Goal: Information Seeking & Learning: Learn about a topic

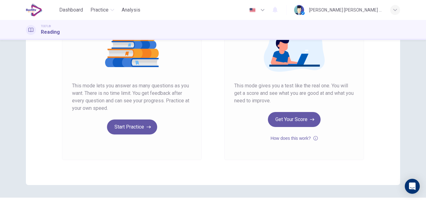
scroll to position [94, 0]
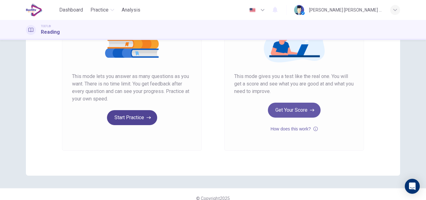
click at [123, 118] on button "Start Practice" at bounding box center [132, 117] width 50 height 15
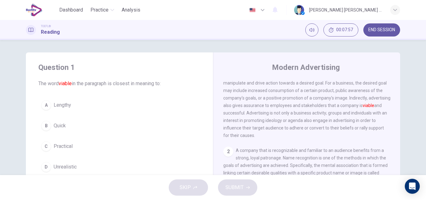
scroll to position [62, 0]
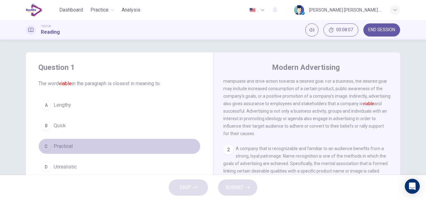
click at [61, 147] on span "Practical" at bounding box center [63, 146] width 19 height 7
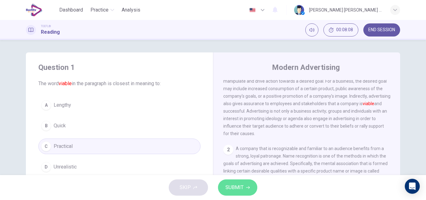
click at [243, 186] on span "SUBMIT" at bounding box center [235, 187] width 18 height 9
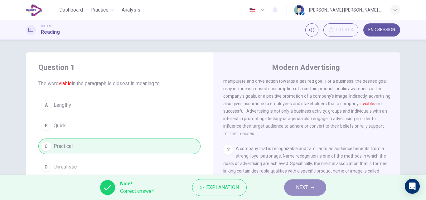
click at [311, 190] on button "NEXT" at bounding box center [305, 187] width 42 height 16
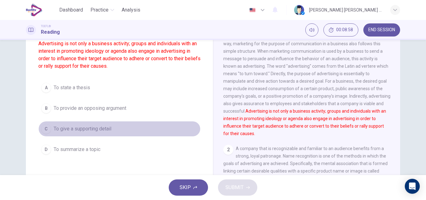
click at [58, 130] on span "To give a supporting detail" at bounding box center [83, 128] width 58 height 7
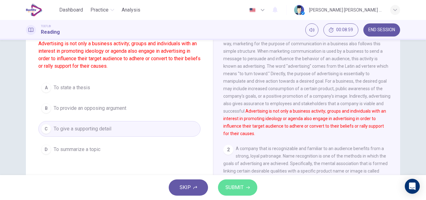
click at [225, 187] on button "SUBMIT" at bounding box center [237, 187] width 39 height 16
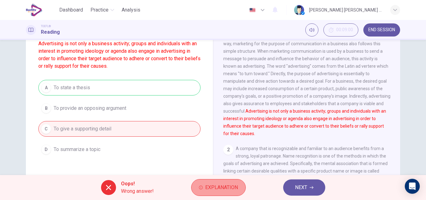
click at [233, 189] on span "Explanation" at bounding box center [221, 187] width 33 height 9
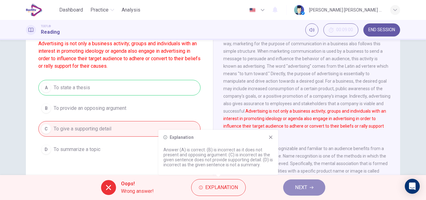
click at [299, 186] on span "NEXT" at bounding box center [301, 187] width 12 height 9
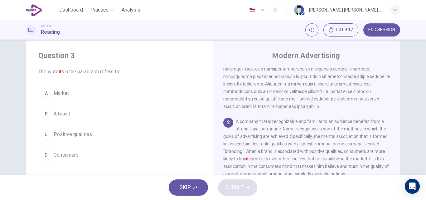
scroll to position [31, 0]
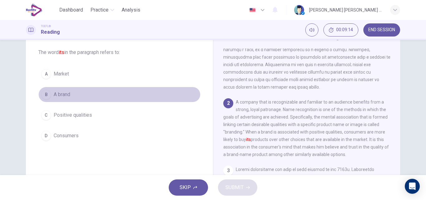
click at [67, 96] on span "A brand" at bounding box center [62, 94] width 17 height 7
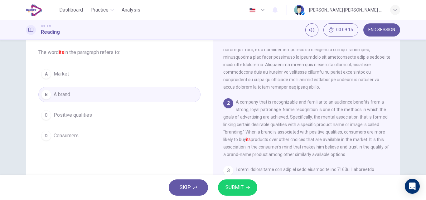
click at [235, 189] on span "SUBMIT" at bounding box center [235, 187] width 18 height 9
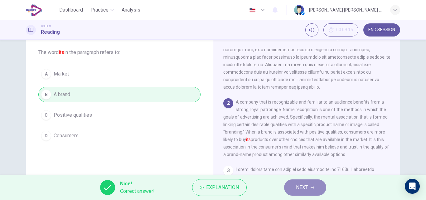
click at [301, 189] on span "NEXT" at bounding box center [302, 187] width 12 height 9
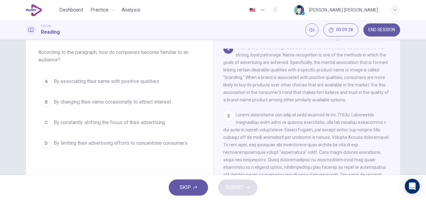
click at [123, 82] on span "By associating their name with positive qualities" at bounding box center [106, 81] width 105 height 7
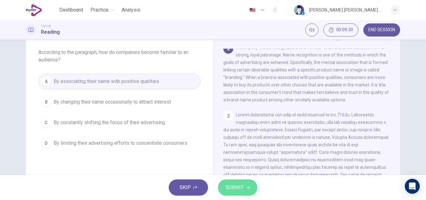
click at [241, 190] on span "SUBMIT" at bounding box center [235, 187] width 18 height 9
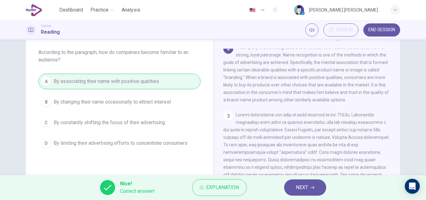
click at [317, 189] on button "NEXT" at bounding box center [305, 187] width 42 height 16
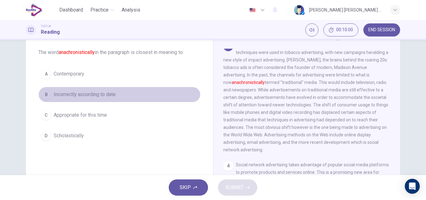
click at [86, 94] on span "Incorrectly according to date" at bounding box center [85, 94] width 62 height 7
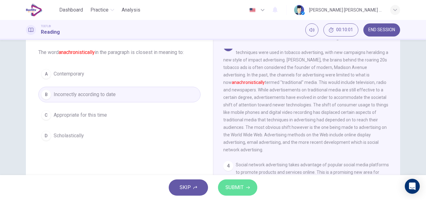
click at [243, 188] on span "SUBMIT" at bounding box center [235, 187] width 18 height 9
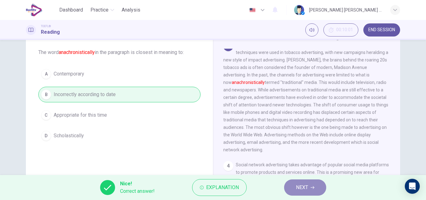
click at [298, 190] on span "NEXT" at bounding box center [302, 187] width 12 height 9
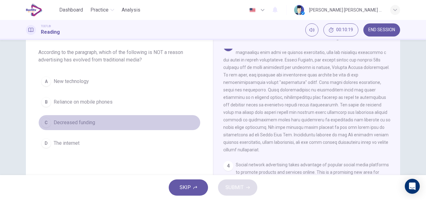
click at [79, 125] on span "Decreased funding" at bounding box center [75, 122] width 42 height 7
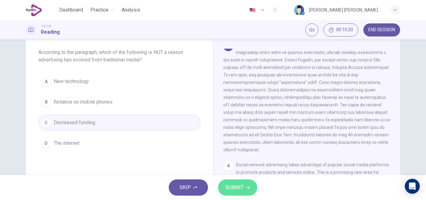
click at [236, 188] on span "SUBMIT" at bounding box center [235, 187] width 18 height 9
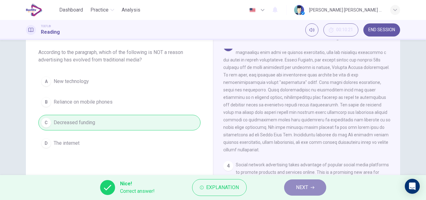
click at [301, 190] on span "NEXT" at bounding box center [302, 187] width 12 height 9
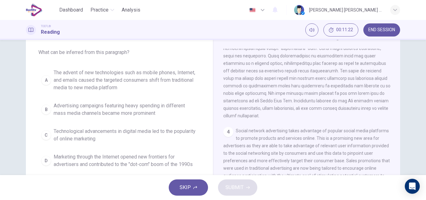
scroll to position [250, 0]
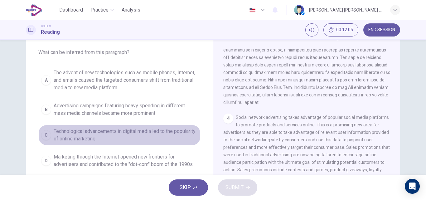
click at [109, 133] on span "Technological advancements in digital media led to the popularity of online mar…" at bounding box center [126, 135] width 144 height 15
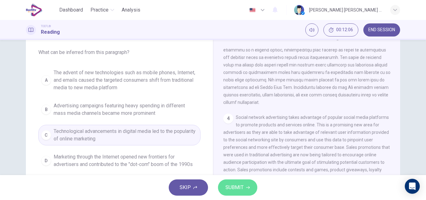
click at [236, 189] on span "SUBMIT" at bounding box center [235, 187] width 18 height 9
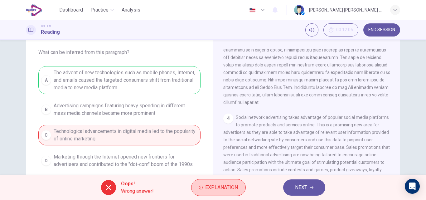
click at [229, 191] on span "Explanation" at bounding box center [221, 187] width 33 height 9
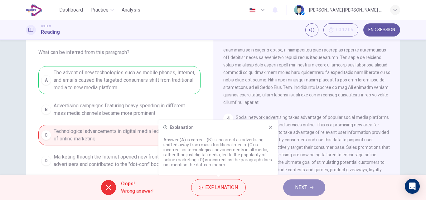
click at [298, 189] on span "NEXT" at bounding box center [301, 187] width 12 height 9
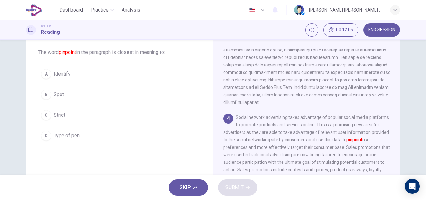
scroll to position [280, 0]
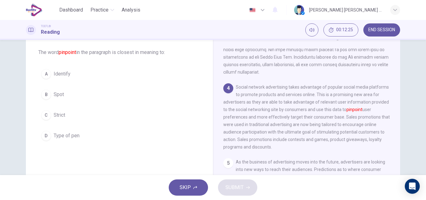
click at [64, 74] on span "Identify" at bounding box center [62, 73] width 17 height 7
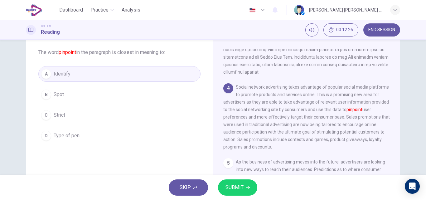
click at [236, 191] on span "SUBMIT" at bounding box center [235, 187] width 18 height 9
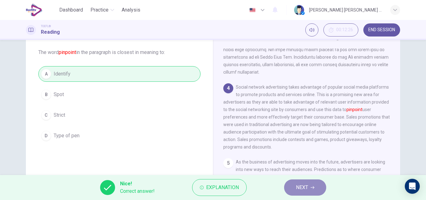
click at [302, 189] on span "NEXT" at bounding box center [302, 187] width 12 height 9
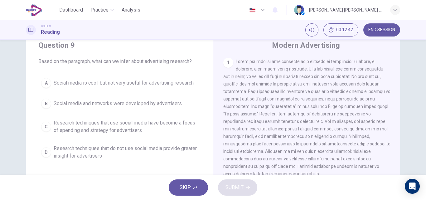
scroll to position [31, 0]
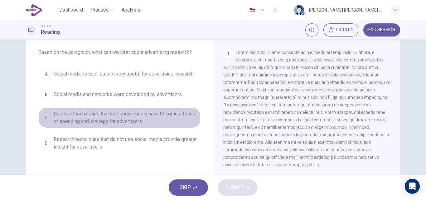
click at [112, 117] on span "Research techniques that use social media have become a focus of spending and s…" at bounding box center [126, 117] width 144 height 15
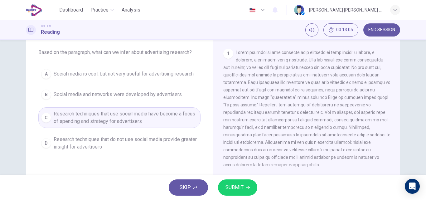
click at [232, 189] on span "SUBMIT" at bounding box center [235, 187] width 18 height 9
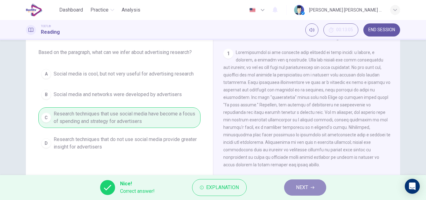
click at [300, 189] on span "NEXT" at bounding box center [302, 187] width 12 height 9
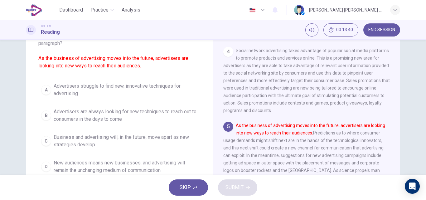
scroll to position [62, 0]
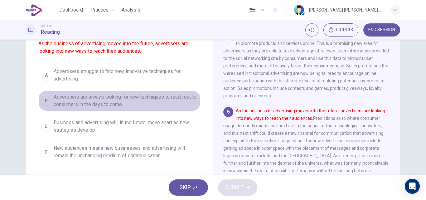
click at [110, 103] on span "Advertisers are always looking for new techniques to reach out to consumers in …" at bounding box center [126, 100] width 144 height 15
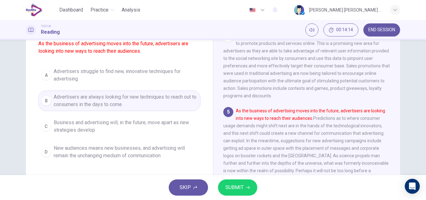
click at [243, 189] on span "SUBMIT" at bounding box center [235, 187] width 18 height 9
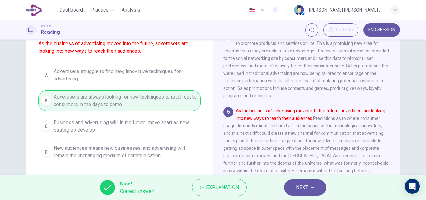
click at [301, 189] on span "NEXT" at bounding box center [302, 187] width 12 height 9
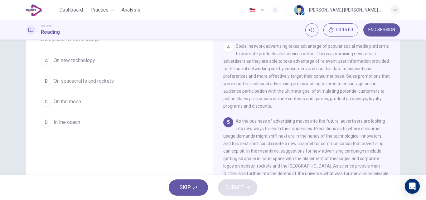
scroll to position [44, 0]
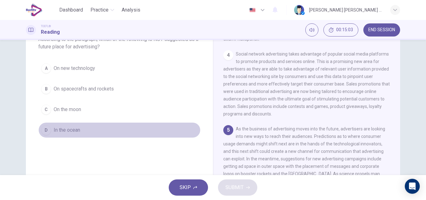
click at [43, 130] on div "D" at bounding box center [46, 130] width 10 height 10
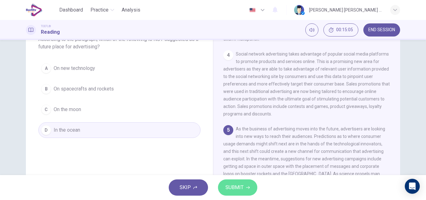
click at [229, 190] on span "SUBMIT" at bounding box center [235, 187] width 18 height 9
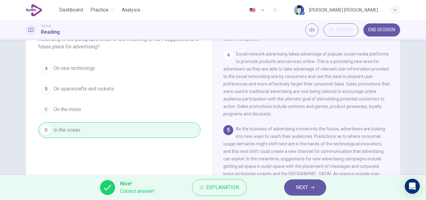
drag, startPoint x: 303, startPoint y: 188, endPoint x: 126, endPoint y: 142, distance: 182.9
click at [304, 188] on span "NEXT" at bounding box center [302, 187] width 12 height 9
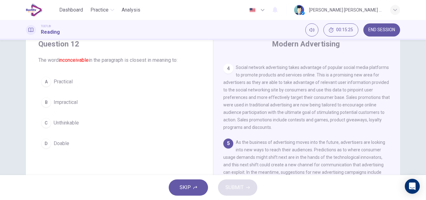
scroll to position [13, 0]
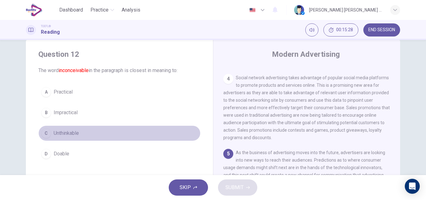
click at [59, 134] on span "Unthinkable" at bounding box center [66, 133] width 25 height 7
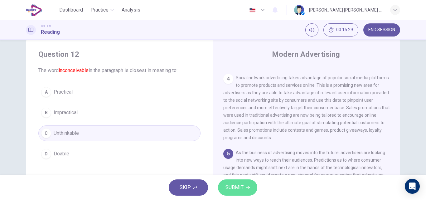
click at [233, 190] on span "SUBMIT" at bounding box center [235, 187] width 18 height 9
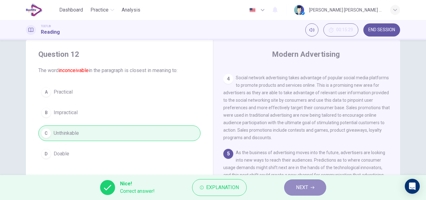
click at [298, 189] on span "NEXT" at bounding box center [302, 187] width 12 height 9
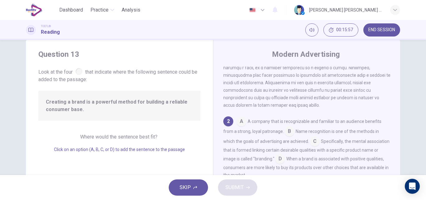
scroll to position [109, 0]
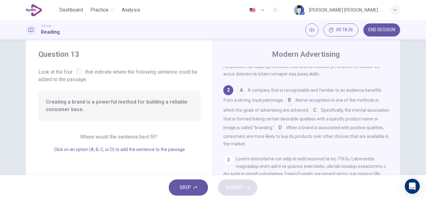
click at [285, 133] on input at bounding box center [280, 128] width 10 height 10
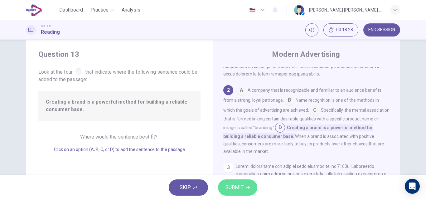
click at [233, 188] on span "SUBMIT" at bounding box center [235, 187] width 18 height 9
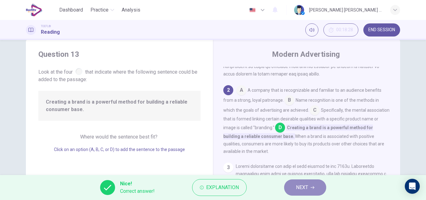
click at [307, 189] on span "NEXT" at bounding box center [302, 187] width 12 height 9
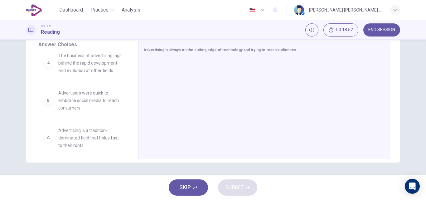
scroll to position [12, 0]
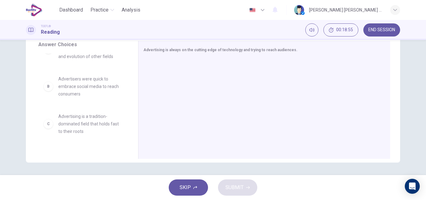
click at [131, 150] on div "Answer Choices A The business of advertising lags behind the rapid development …" at bounding box center [82, 101] width 112 height 121
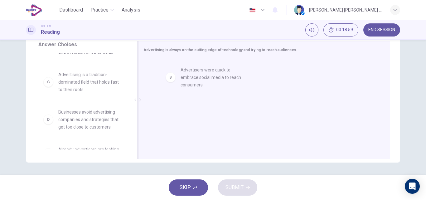
drag, startPoint x: 74, startPoint y: 92, endPoint x: 200, endPoint y: 80, distance: 126.4
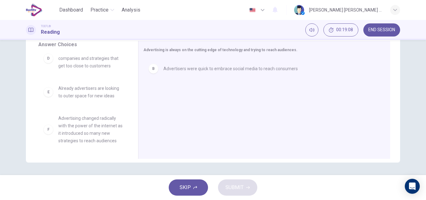
scroll to position [87, 0]
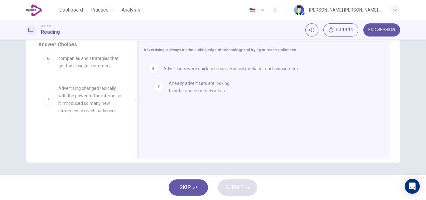
drag, startPoint x: 83, startPoint y: 101, endPoint x: 197, endPoint y: 90, distance: 114.2
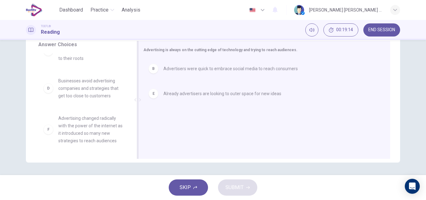
scroll to position [64, 0]
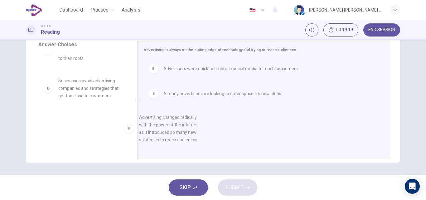
drag, startPoint x: 90, startPoint y: 132, endPoint x: 200, endPoint y: 128, distance: 110.2
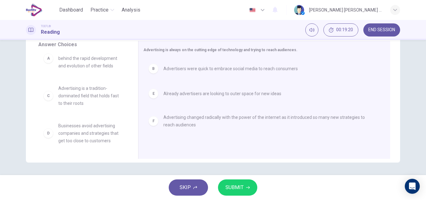
scroll to position [19, 0]
click at [242, 189] on span "SUBMIT" at bounding box center [235, 187] width 18 height 9
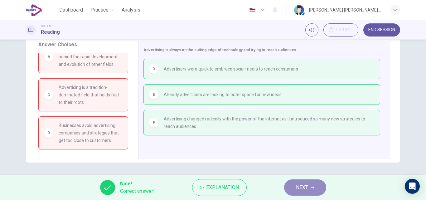
click at [302, 190] on span "NEXT" at bounding box center [302, 187] width 12 height 9
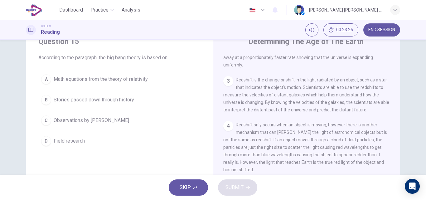
scroll to position [25, 0]
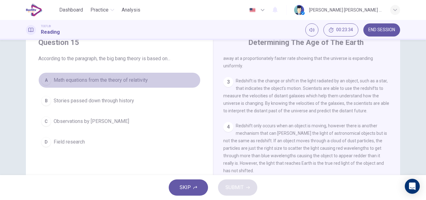
click at [82, 82] on span "Math equations from the theory of relativity" at bounding box center [101, 79] width 94 height 7
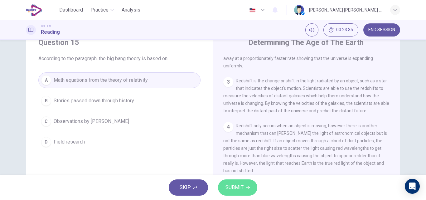
drag, startPoint x: 234, startPoint y: 186, endPoint x: 231, endPoint y: 180, distance: 7.0
click at [235, 187] on span "SUBMIT" at bounding box center [235, 187] width 18 height 9
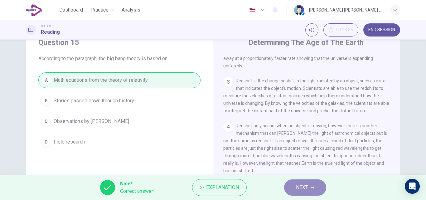
click at [295, 190] on button "NEXT" at bounding box center [305, 187] width 42 height 16
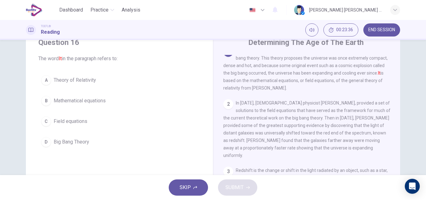
scroll to position [0, 0]
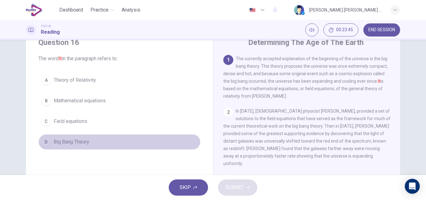
click at [82, 144] on span "Big Bang Theory" at bounding box center [72, 141] width 36 height 7
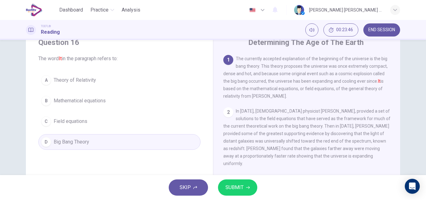
click at [240, 184] on span "SUBMIT" at bounding box center [235, 187] width 18 height 9
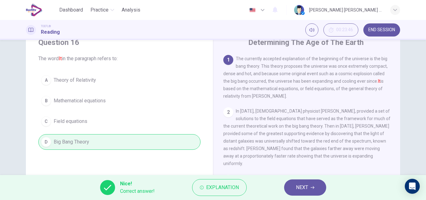
click at [298, 191] on span "NEXT" at bounding box center [302, 187] width 12 height 9
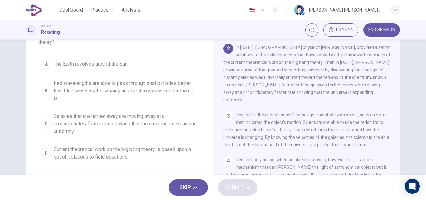
scroll to position [23, 0]
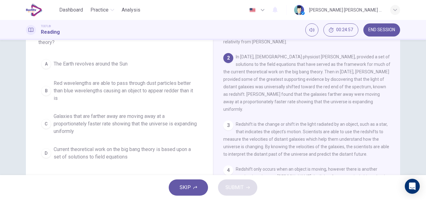
click at [89, 125] on span "Galaxies that are farther away are moving away at a proportionately faster rate…" at bounding box center [126, 124] width 144 height 22
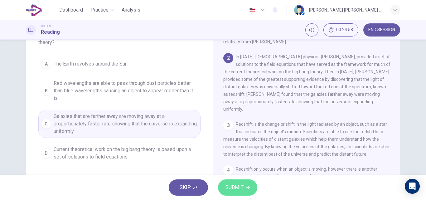
click at [245, 189] on button "SUBMIT" at bounding box center [237, 187] width 39 height 16
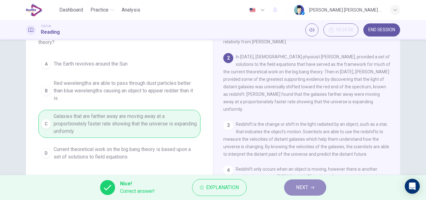
click at [311, 189] on button "NEXT" at bounding box center [305, 187] width 42 height 16
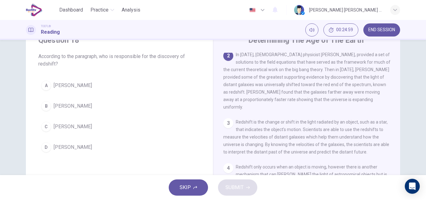
scroll to position [25, 0]
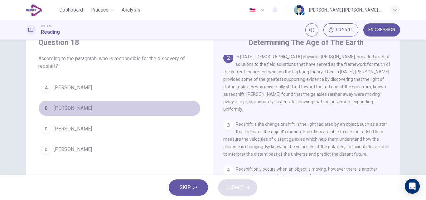
click at [59, 109] on span "Edwinn Hubble" at bounding box center [73, 108] width 38 height 7
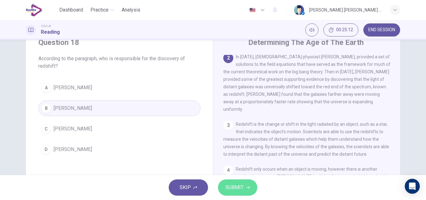
click at [240, 189] on span "SUBMIT" at bounding box center [235, 187] width 18 height 9
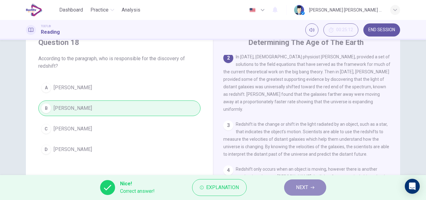
click at [298, 187] on span "NEXT" at bounding box center [302, 187] width 12 height 9
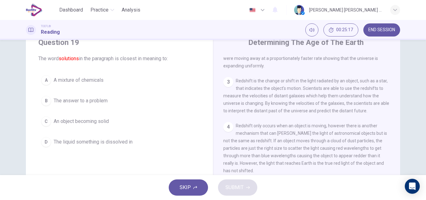
scroll to position [14, 0]
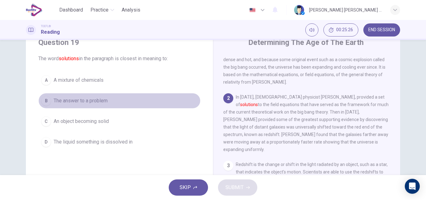
click at [87, 102] on span "The answer to a problem" at bounding box center [81, 100] width 54 height 7
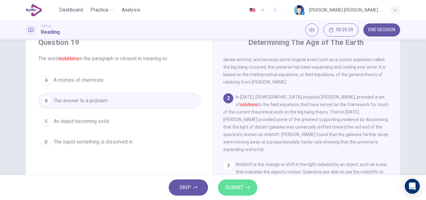
click at [247, 188] on icon "button" at bounding box center [248, 188] width 4 height 4
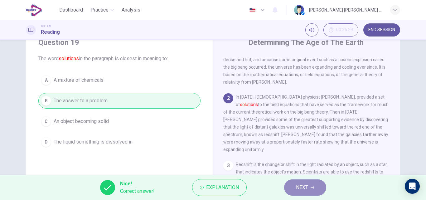
click at [301, 185] on span "NEXT" at bounding box center [302, 187] width 12 height 9
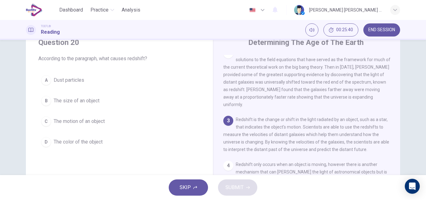
scroll to position [70, 0]
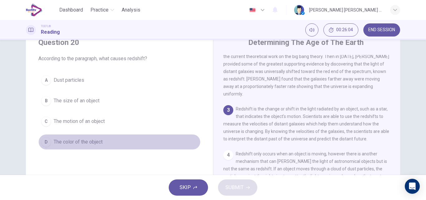
click at [92, 143] on span "The color of the object" at bounding box center [78, 141] width 49 height 7
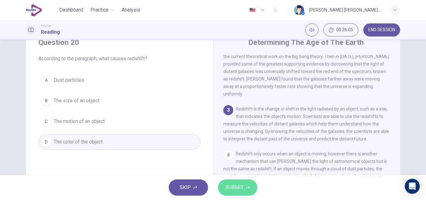
click at [222, 188] on button "SUBMIT" at bounding box center [237, 187] width 39 height 16
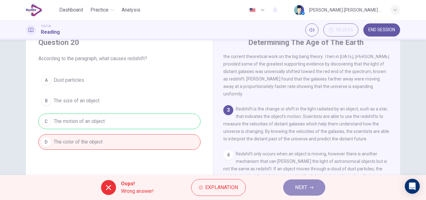
click at [298, 186] on span "NEXT" at bounding box center [301, 187] width 12 height 9
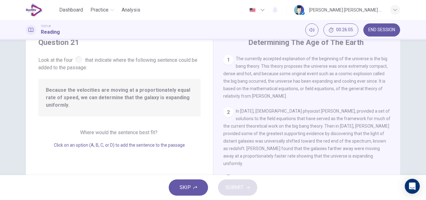
scroll to position [52, 0]
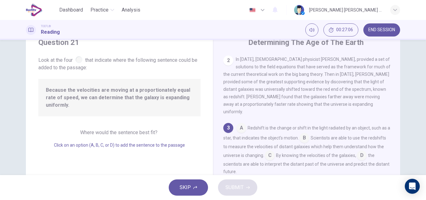
click at [275, 152] on input at bounding box center [270, 156] width 10 height 10
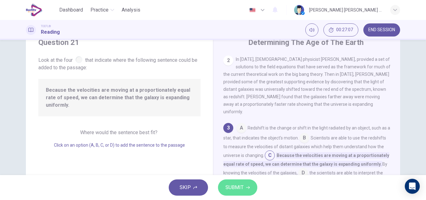
click at [243, 185] on span "SUBMIT" at bounding box center [235, 187] width 18 height 9
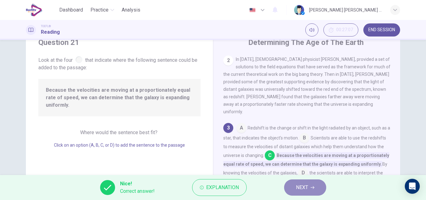
click at [300, 188] on span "NEXT" at bounding box center [302, 187] width 12 height 9
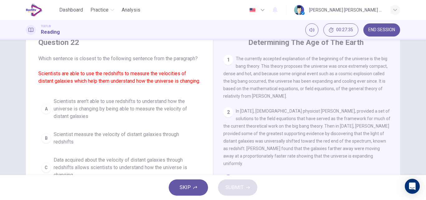
scroll to position [56, 0]
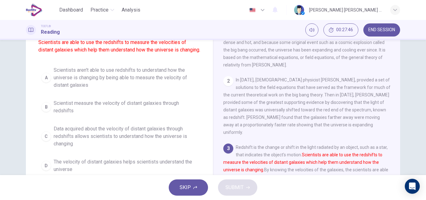
click at [136, 142] on span "Data acquired about the velocity of distant galaxies through redshifts allows s…" at bounding box center [126, 136] width 144 height 22
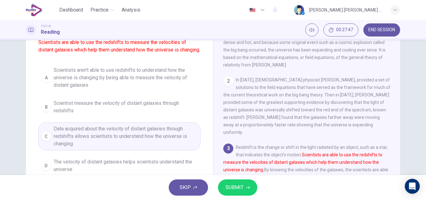
click at [237, 186] on span "SUBMIT" at bounding box center [235, 187] width 18 height 9
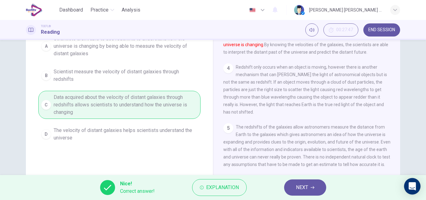
scroll to position [94, 0]
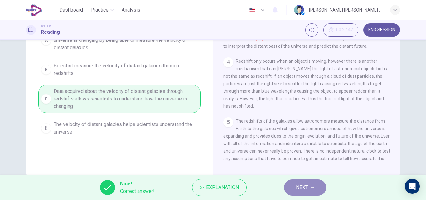
click at [312, 189] on icon "button" at bounding box center [313, 188] width 4 height 4
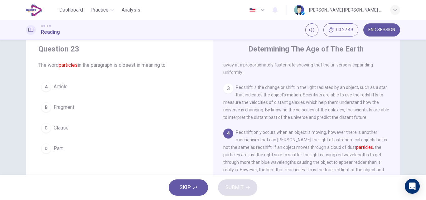
scroll to position [32, 0]
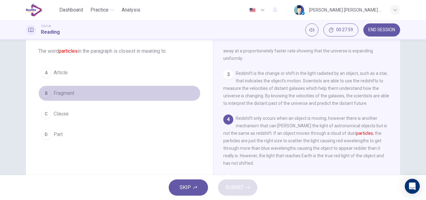
click at [58, 93] on span "Fragment" at bounding box center [64, 93] width 21 height 7
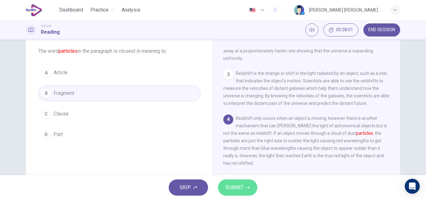
click at [245, 188] on button "SUBMIT" at bounding box center [237, 187] width 39 height 16
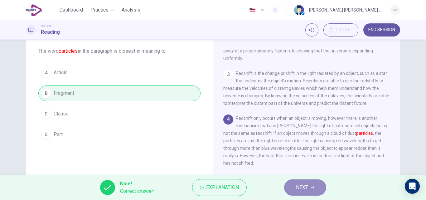
click at [302, 189] on span "NEXT" at bounding box center [302, 187] width 12 height 9
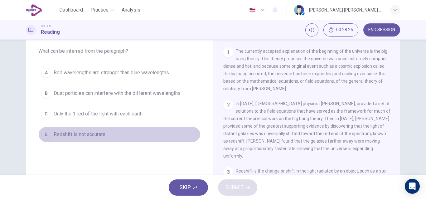
click at [92, 134] on span "Redshift is not accurate" at bounding box center [80, 134] width 52 height 7
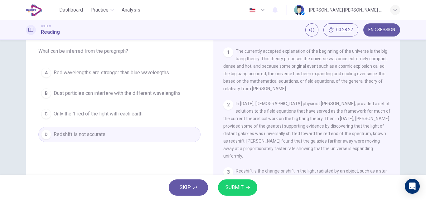
click at [236, 190] on span "SUBMIT" at bounding box center [235, 187] width 18 height 9
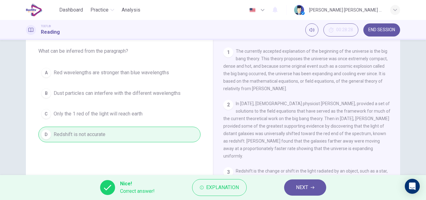
click at [301, 193] on button "NEXT" at bounding box center [305, 187] width 42 height 16
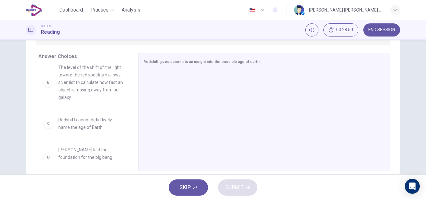
scroll to position [50, 0]
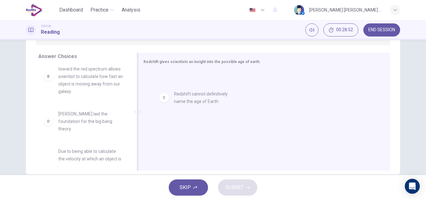
drag, startPoint x: 91, startPoint y: 120, endPoint x: 210, endPoint y: 100, distance: 120.6
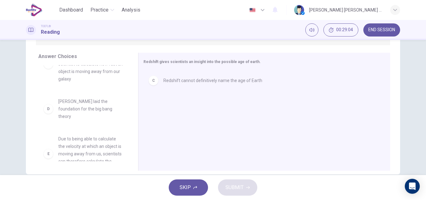
scroll to position [75, 0]
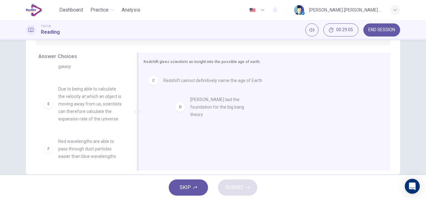
drag, startPoint x: 68, startPoint y: 99, endPoint x: 205, endPoint y: 109, distance: 137.7
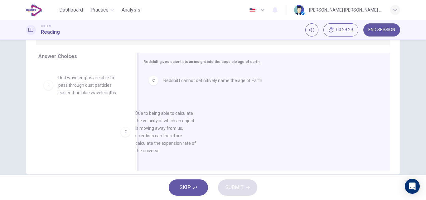
scroll to position [2, 0]
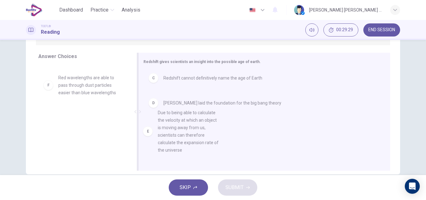
drag, startPoint x: 89, startPoint y: 104, endPoint x: 199, endPoint y: 138, distance: 115.0
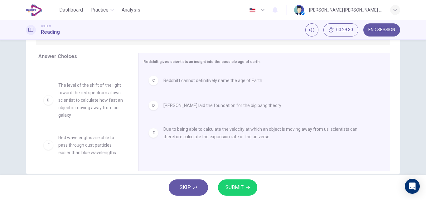
scroll to position [26, 0]
click at [233, 190] on span "SUBMIT" at bounding box center [235, 187] width 18 height 9
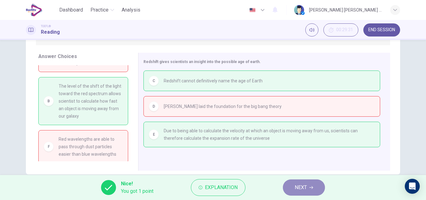
click at [299, 185] on span "NEXT" at bounding box center [301, 187] width 12 height 9
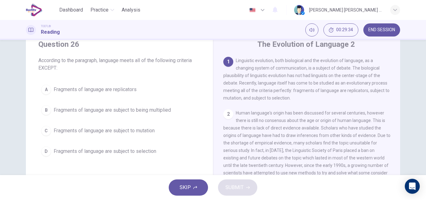
scroll to position [62, 0]
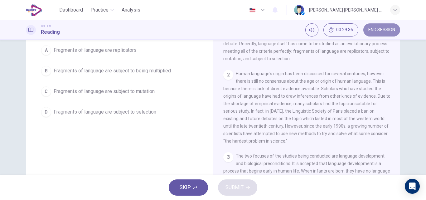
click at [382, 32] on span "END SESSION" at bounding box center [382, 29] width 27 height 5
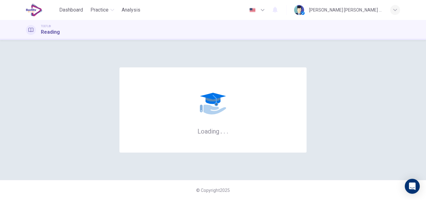
scroll to position [0, 0]
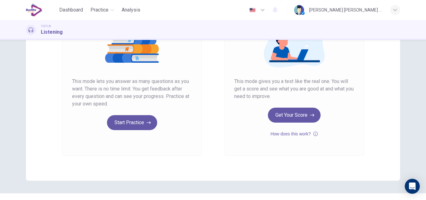
scroll to position [94, 0]
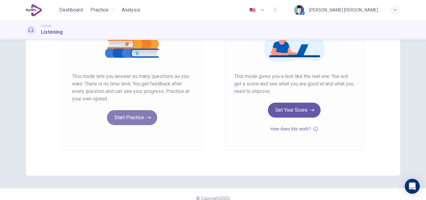
click at [143, 116] on button "Start Practice" at bounding box center [132, 117] width 50 height 15
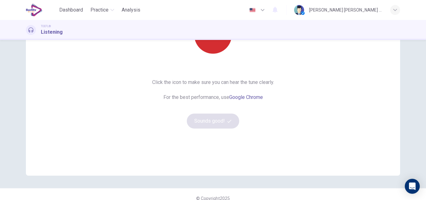
click at [207, 44] on button "button" at bounding box center [212, 34] width 37 height 37
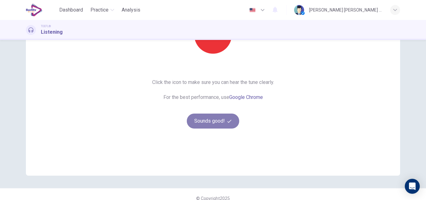
click at [230, 122] on icon "button" at bounding box center [230, 121] width 4 height 4
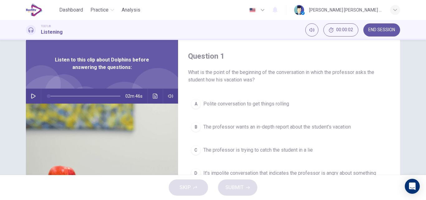
scroll to position [0, 0]
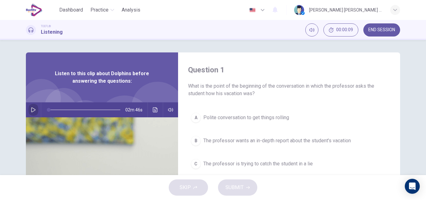
click at [31, 110] on icon "button" at bounding box center [33, 109] width 5 height 5
type input "**"
type input "*"
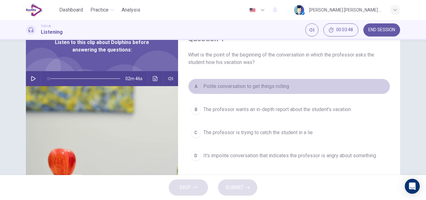
click at [211, 87] on span "Polite conversation to get things rolling" at bounding box center [246, 86] width 86 height 7
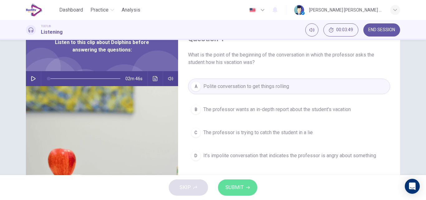
click at [241, 187] on span "SUBMIT" at bounding box center [235, 187] width 18 height 9
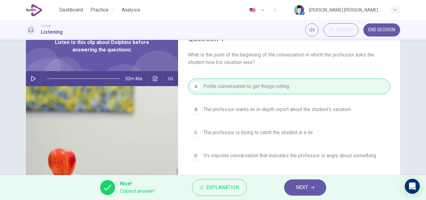
drag, startPoint x: 316, startPoint y: 192, endPoint x: 306, endPoint y: 185, distance: 11.8
click at [315, 192] on button "NEXT" at bounding box center [305, 187] width 42 height 16
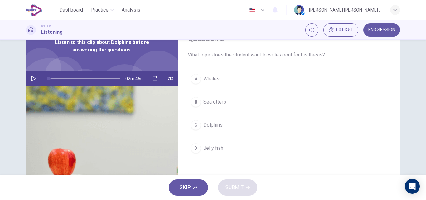
click at [204, 125] on span "Dolphins" at bounding box center [212, 124] width 19 height 7
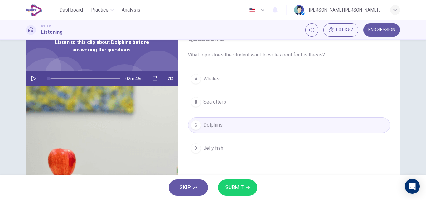
click at [239, 188] on span "SUBMIT" at bounding box center [235, 187] width 18 height 9
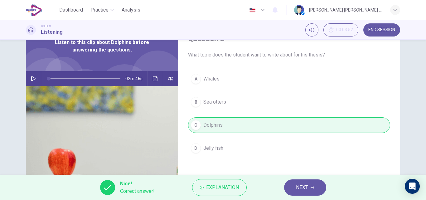
click at [303, 189] on span "NEXT" at bounding box center [302, 187] width 12 height 9
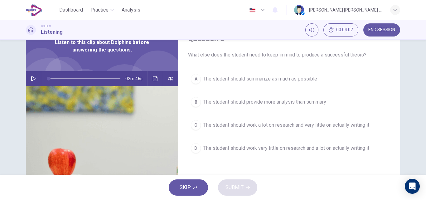
click at [283, 102] on span "The student should provide more analysis than summary" at bounding box center [264, 101] width 123 height 7
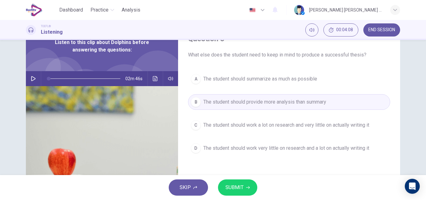
click at [246, 186] on button "SUBMIT" at bounding box center [237, 187] width 39 height 16
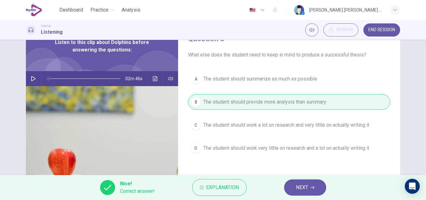
click at [305, 191] on span "NEXT" at bounding box center [302, 187] width 12 height 9
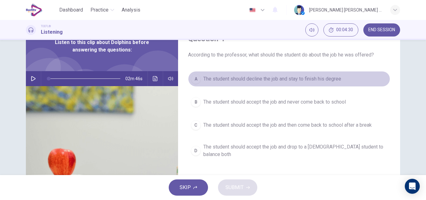
click at [239, 81] on span "The student should decline the job and stay to finish his degree" at bounding box center [272, 78] width 138 height 7
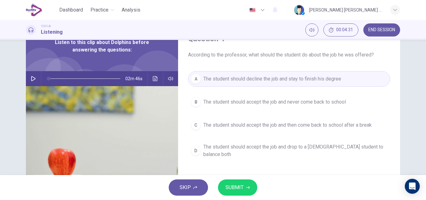
click at [237, 191] on span "SUBMIT" at bounding box center [235, 187] width 18 height 9
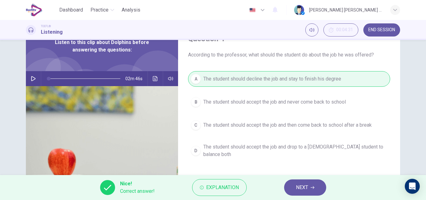
click at [294, 190] on button "NEXT" at bounding box center [305, 187] width 42 height 16
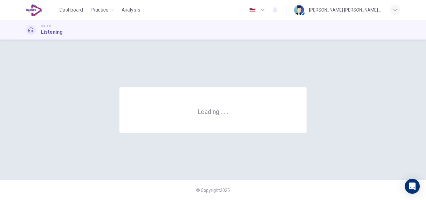
scroll to position [0, 0]
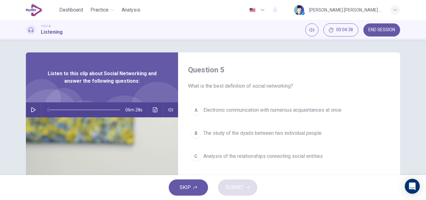
click at [31, 112] on icon "button" at bounding box center [33, 109] width 5 height 5
type input "*"
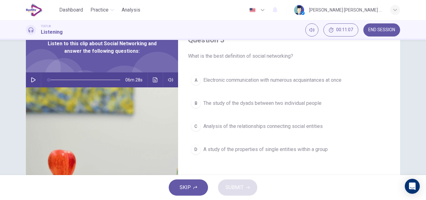
type input "*"
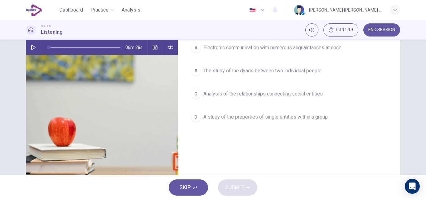
scroll to position [31, 0]
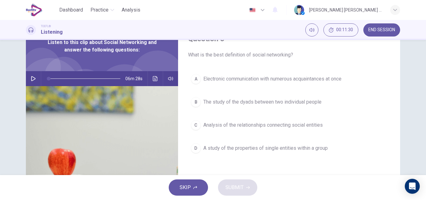
click at [230, 127] on span "Analysis of the relationships connecting social entities" at bounding box center [263, 124] width 120 height 7
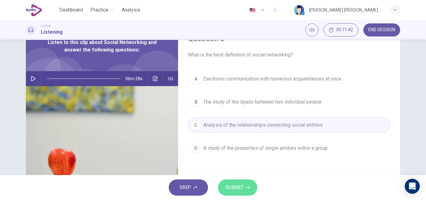
click at [246, 192] on button "SUBMIT" at bounding box center [237, 187] width 39 height 16
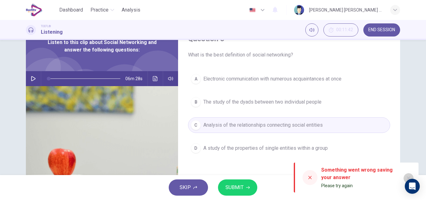
click at [408, 178] on icon "button" at bounding box center [408, 178] width 3 height 3
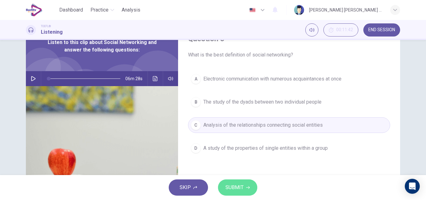
click at [233, 190] on span "SUBMIT" at bounding box center [235, 187] width 18 height 9
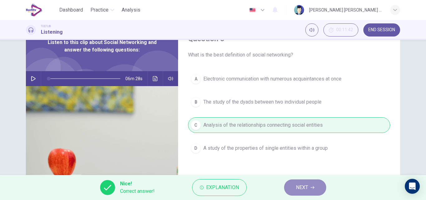
click at [313, 184] on button "NEXT" at bounding box center [305, 187] width 42 height 16
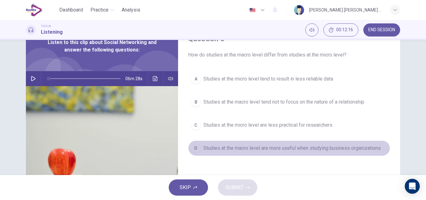
click at [245, 149] on span "Studies at the macro level are more useful when studying business organizations" at bounding box center [292, 148] width 178 height 7
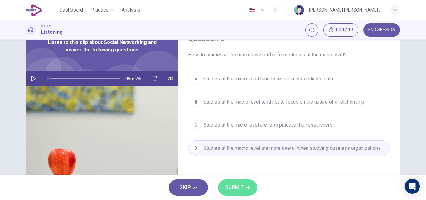
click at [235, 185] on span "SUBMIT" at bounding box center [235, 187] width 18 height 9
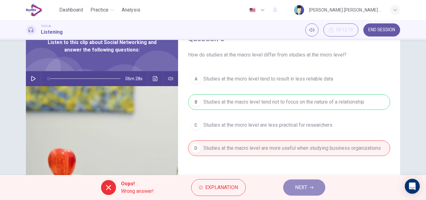
click at [315, 190] on button "NEXT" at bounding box center [304, 187] width 42 height 16
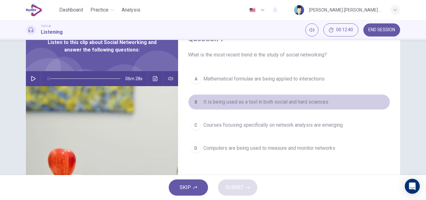
click at [252, 102] on span "It is being used as a tool in both social and hard sciences" at bounding box center [265, 101] width 125 height 7
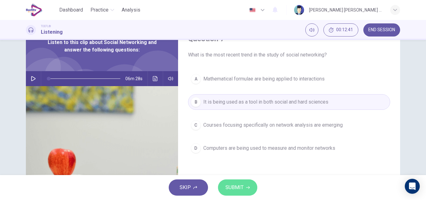
click at [242, 190] on span "SUBMIT" at bounding box center [235, 187] width 18 height 9
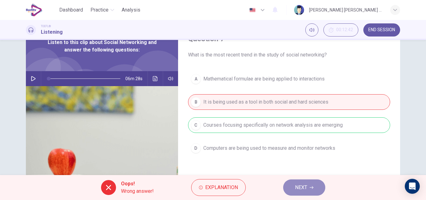
click at [309, 186] on button "NEXT" at bounding box center [304, 187] width 42 height 16
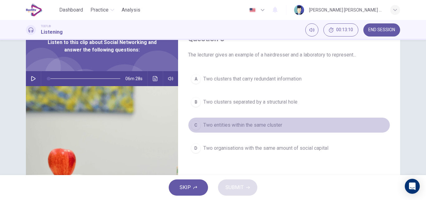
click at [225, 125] on span "Two entities within the same cluster" at bounding box center [242, 124] width 79 height 7
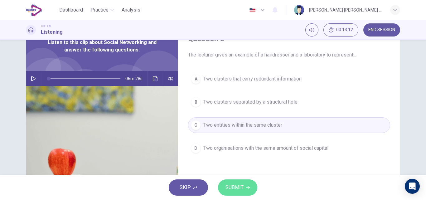
click at [243, 186] on span "SUBMIT" at bounding box center [235, 187] width 18 height 9
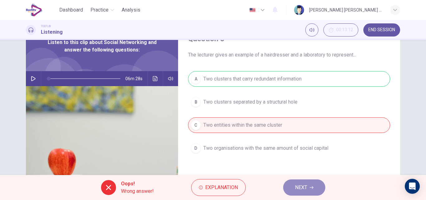
click at [304, 191] on span "NEXT" at bounding box center [301, 187] width 12 height 9
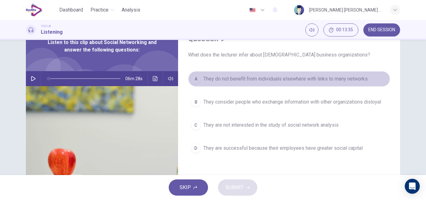
click at [230, 81] on span "They do not benefit from individuals elsewhere with links to many networks" at bounding box center [285, 78] width 164 height 7
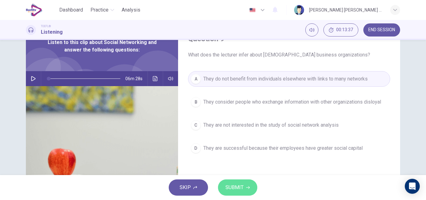
click at [234, 190] on span "SUBMIT" at bounding box center [235, 187] width 18 height 9
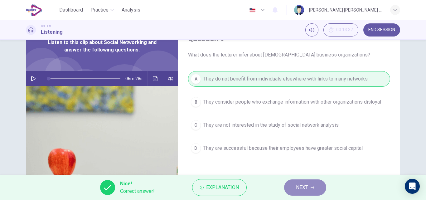
click at [295, 188] on button "NEXT" at bounding box center [305, 187] width 42 height 16
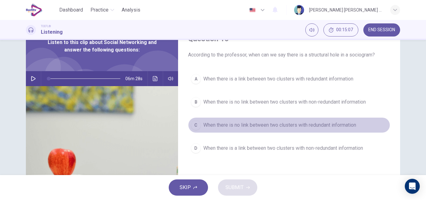
click at [289, 127] on span "When there is no link between two clusters with redundant information" at bounding box center [279, 124] width 153 height 7
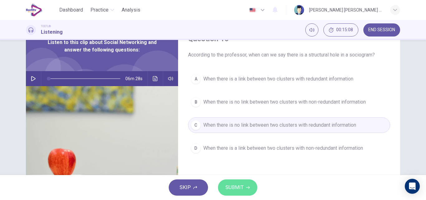
click at [236, 186] on span "SUBMIT" at bounding box center [235, 187] width 18 height 9
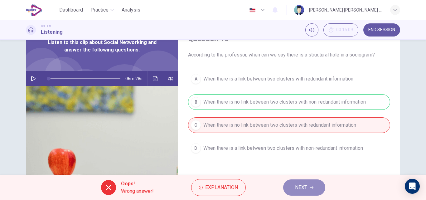
click at [305, 190] on span "NEXT" at bounding box center [301, 187] width 12 height 9
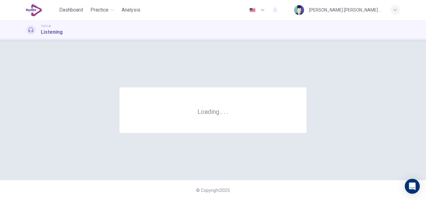
scroll to position [0, 0]
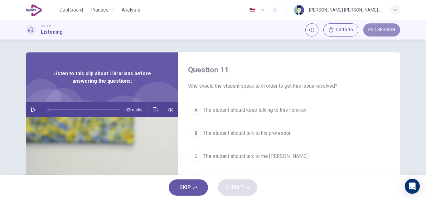
drag, startPoint x: 377, startPoint y: 28, endPoint x: 237, endPoint y: 40, distance: 140.9
click at [377, 29] on span "END SESSION" at bounding box center [382, 29] width 27 height 5
